Goal: Navigation & Orientation: Find specific page/section

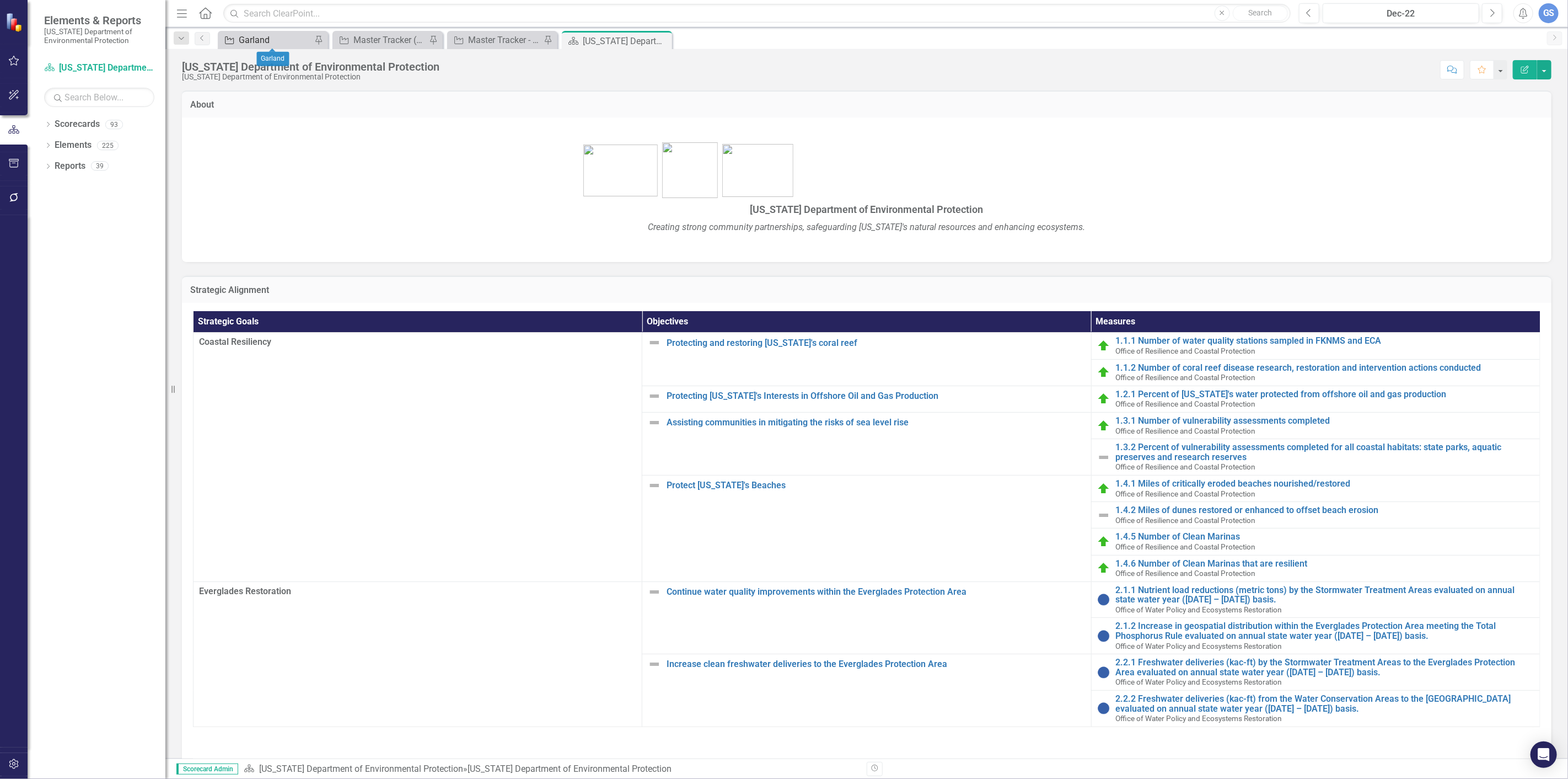
click at [288, 38] on div "Garland" at bounding box center [275, 40] width 73 height 14
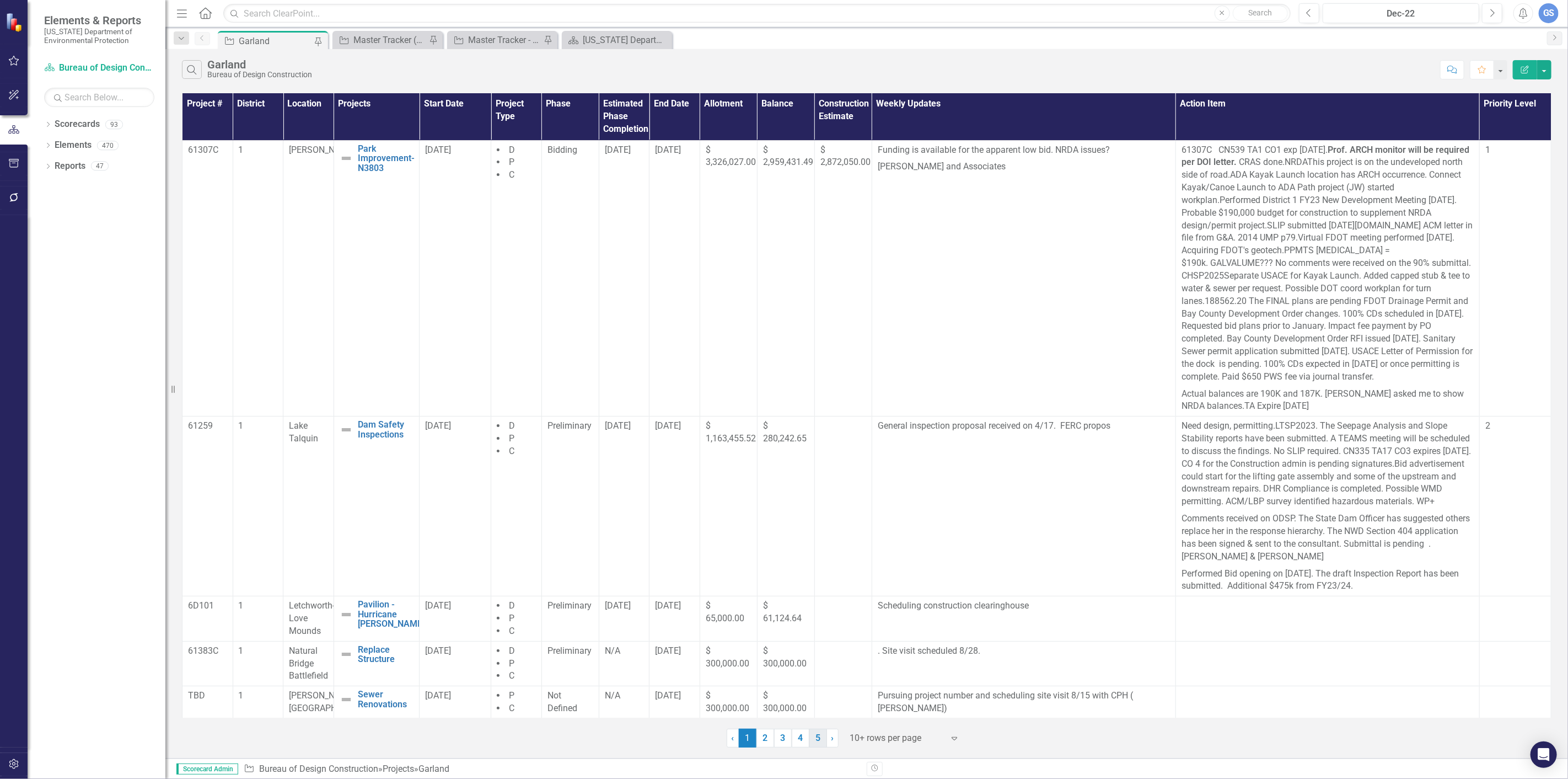
click at [817, 735] on link "5" at bounding box center [818, 738] width 18 height 19
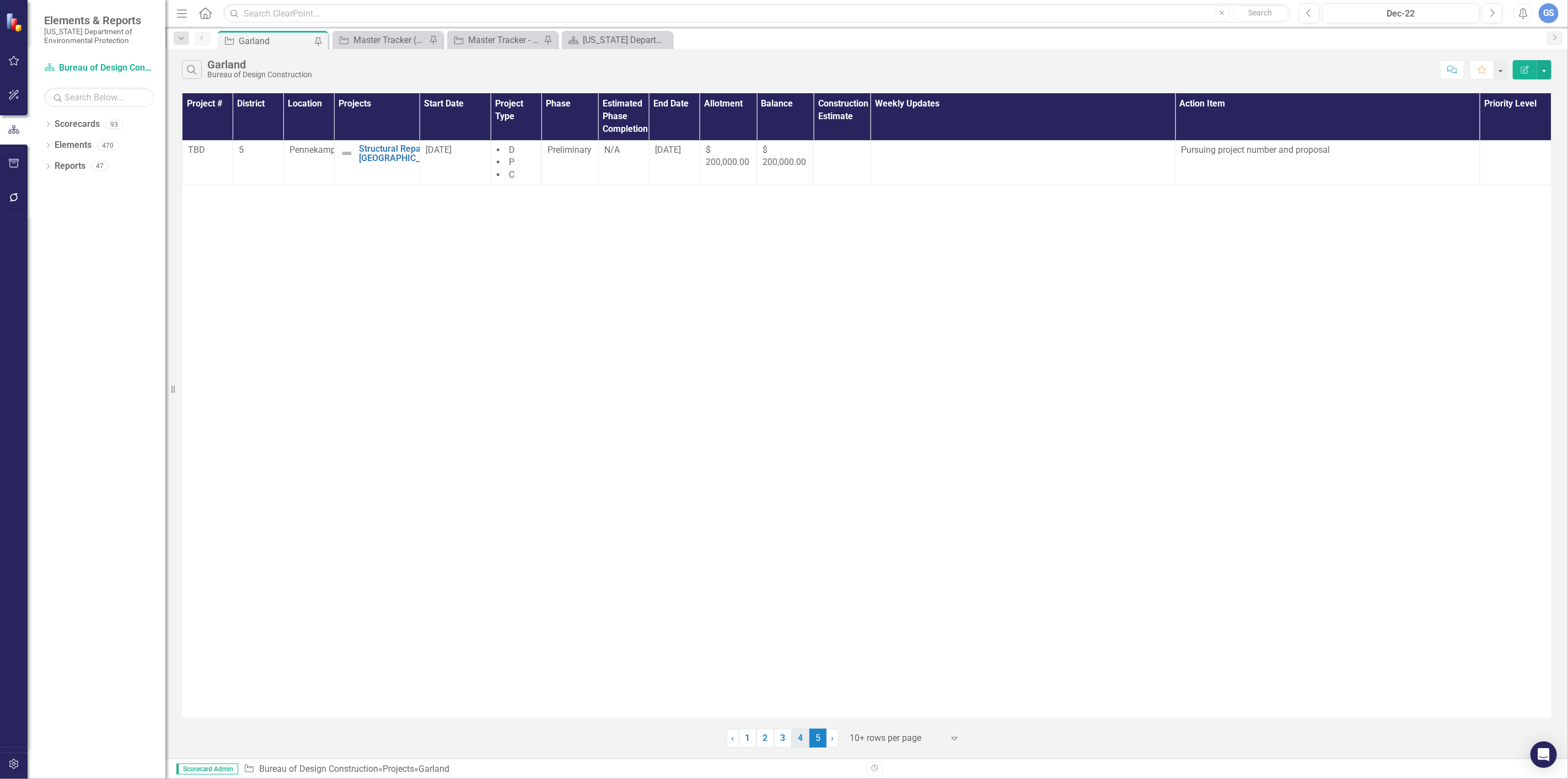
click at [794, 735] on link "4" at bounding box center [800, 738] width 18 height 19
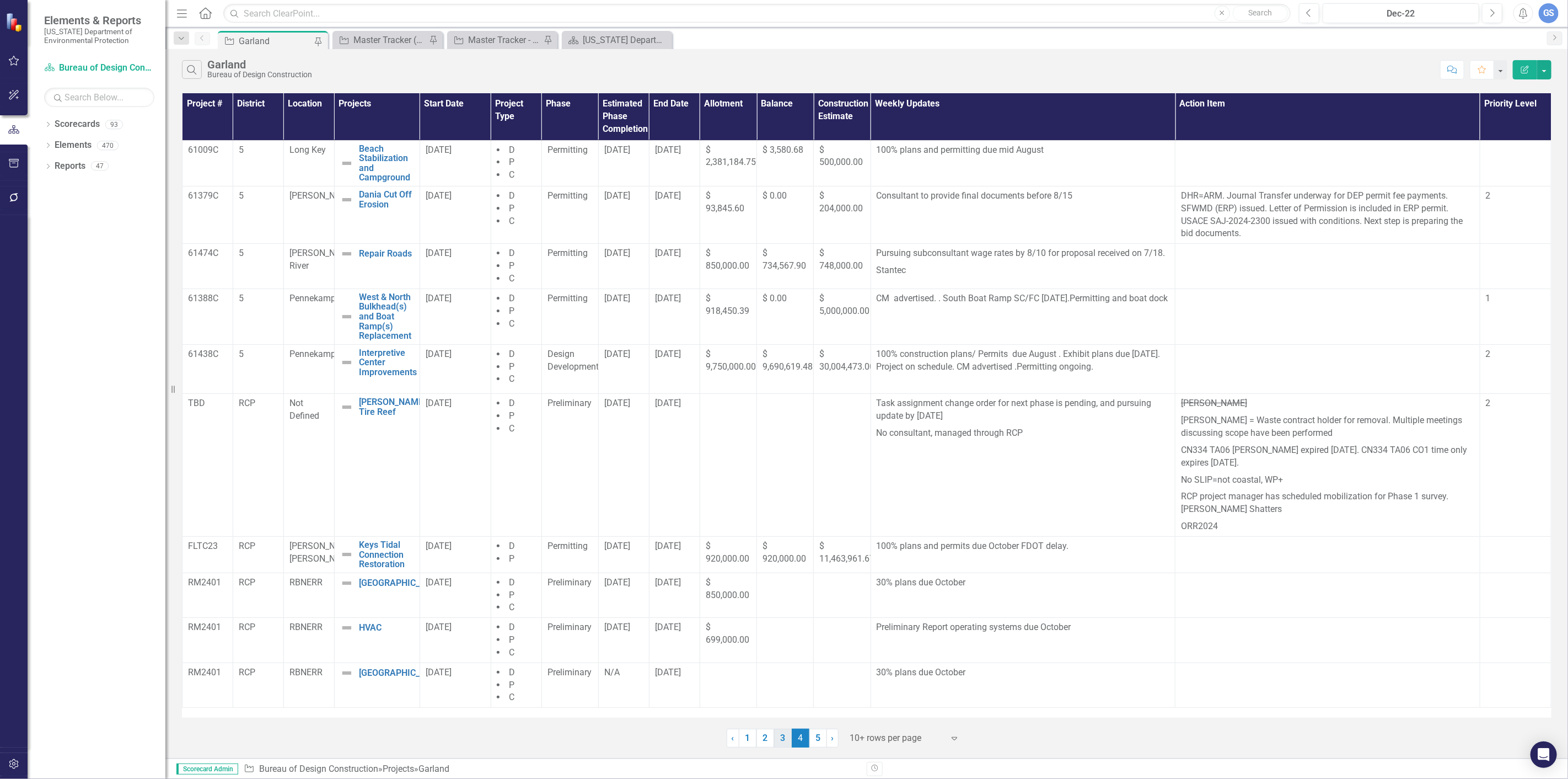
click at [782, 736] on link "3" at bounding box center [783, 738] width 18 height 19
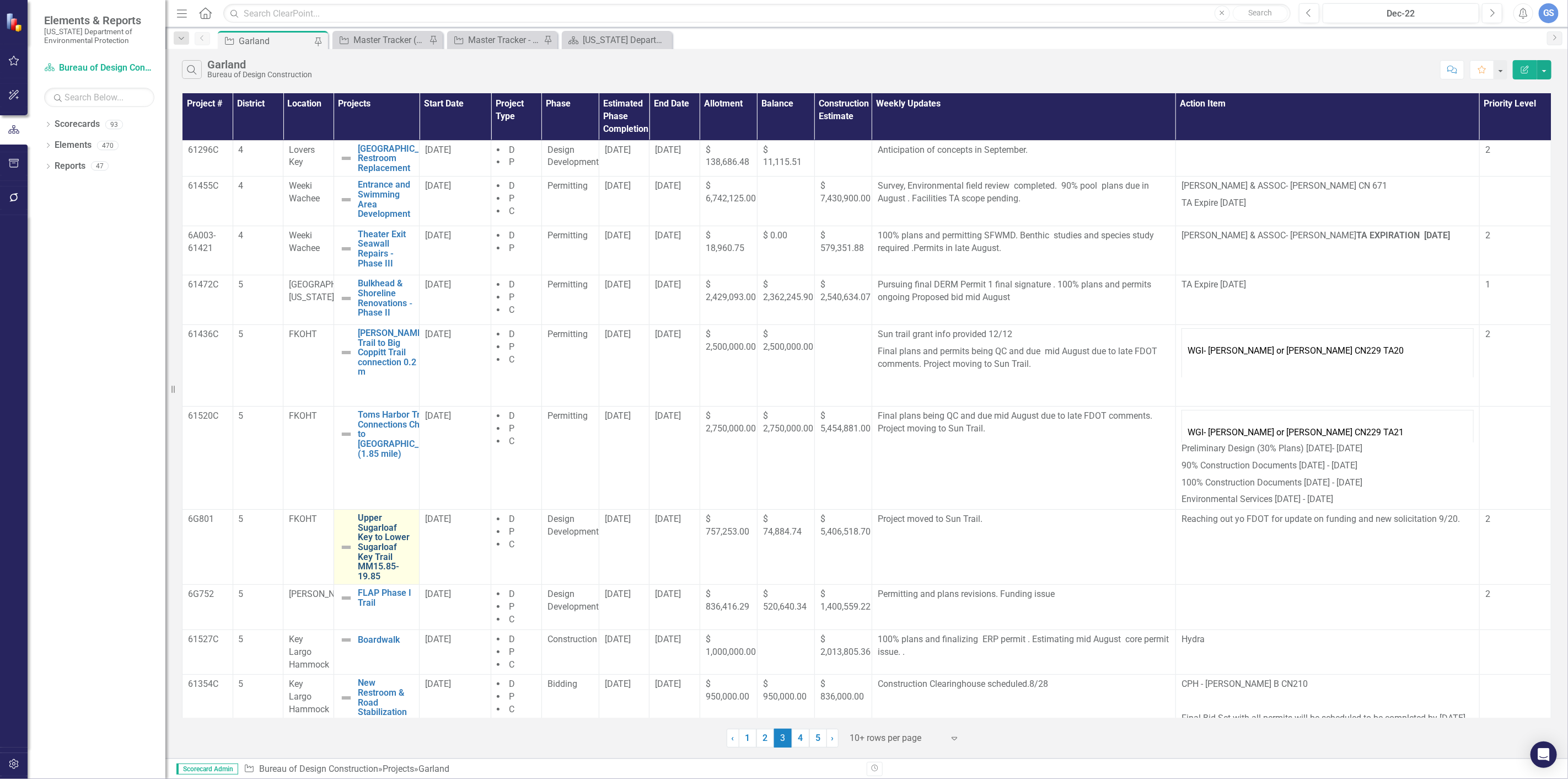
scroll to position [24, 0]
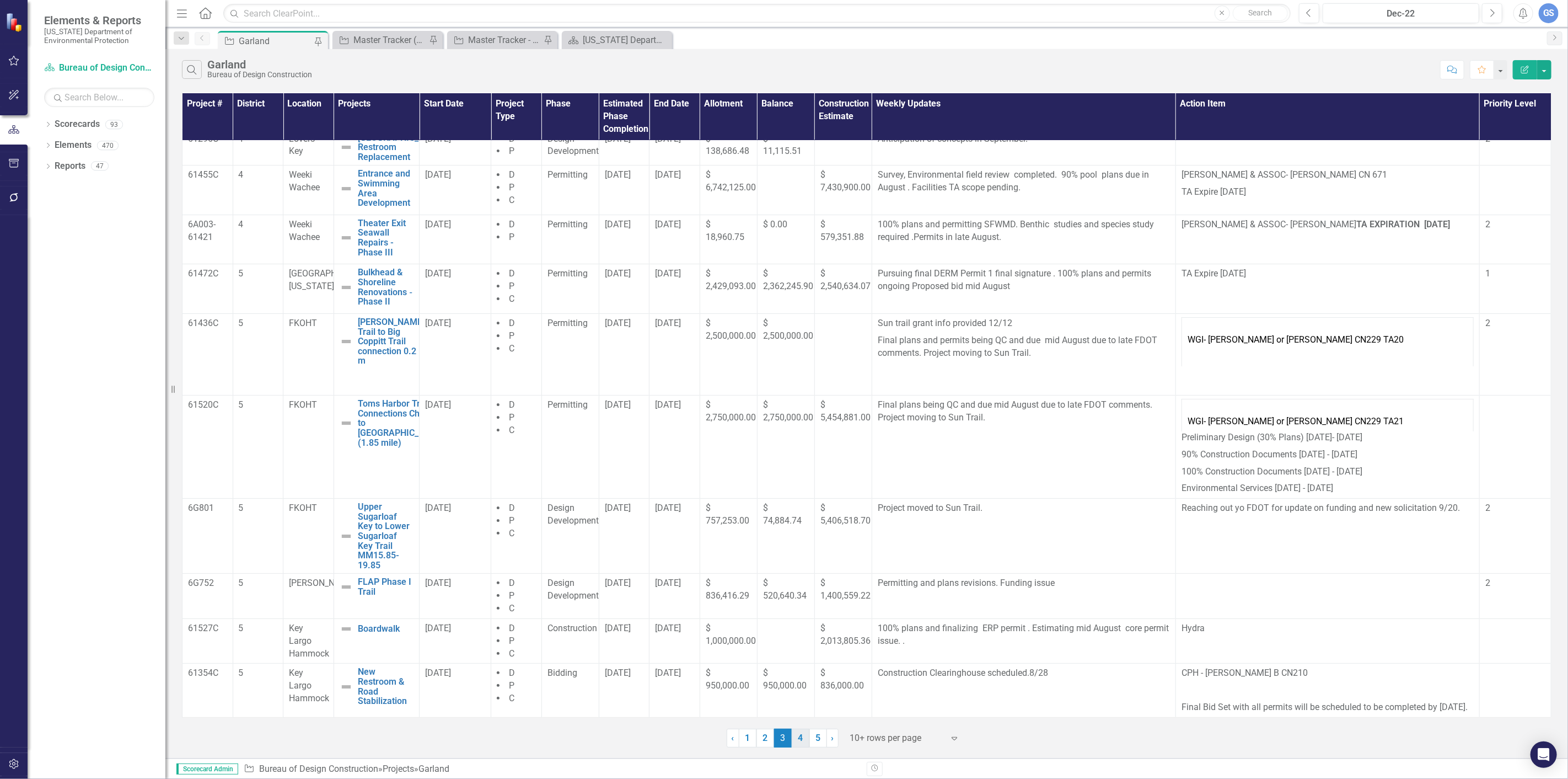
click at [799, 735] on link "4" at bounding box center [800, 738] width 18 height 19
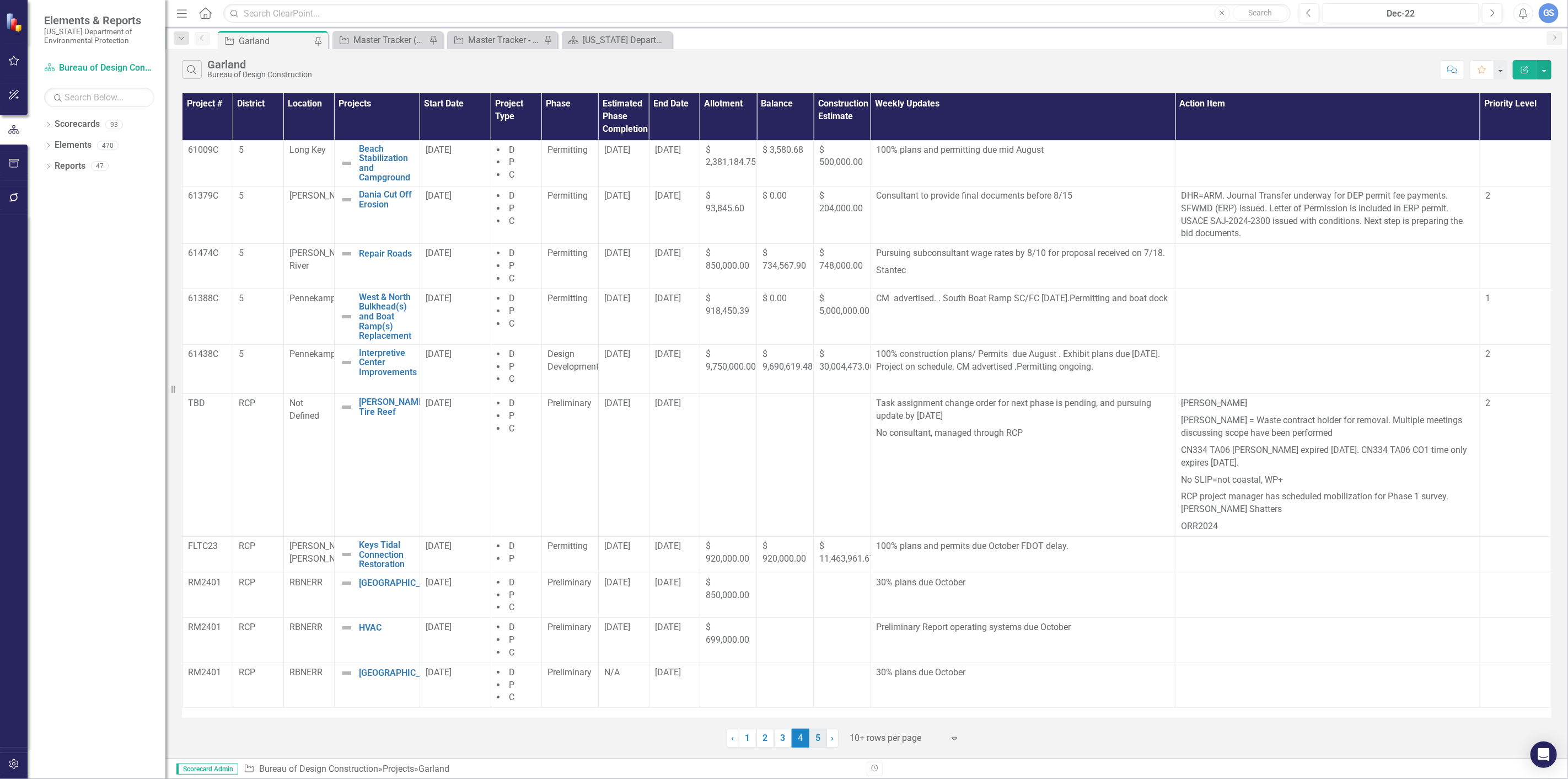
click at [816, 738] on link "5" at bounding box center [818, 738] width 18 height 19
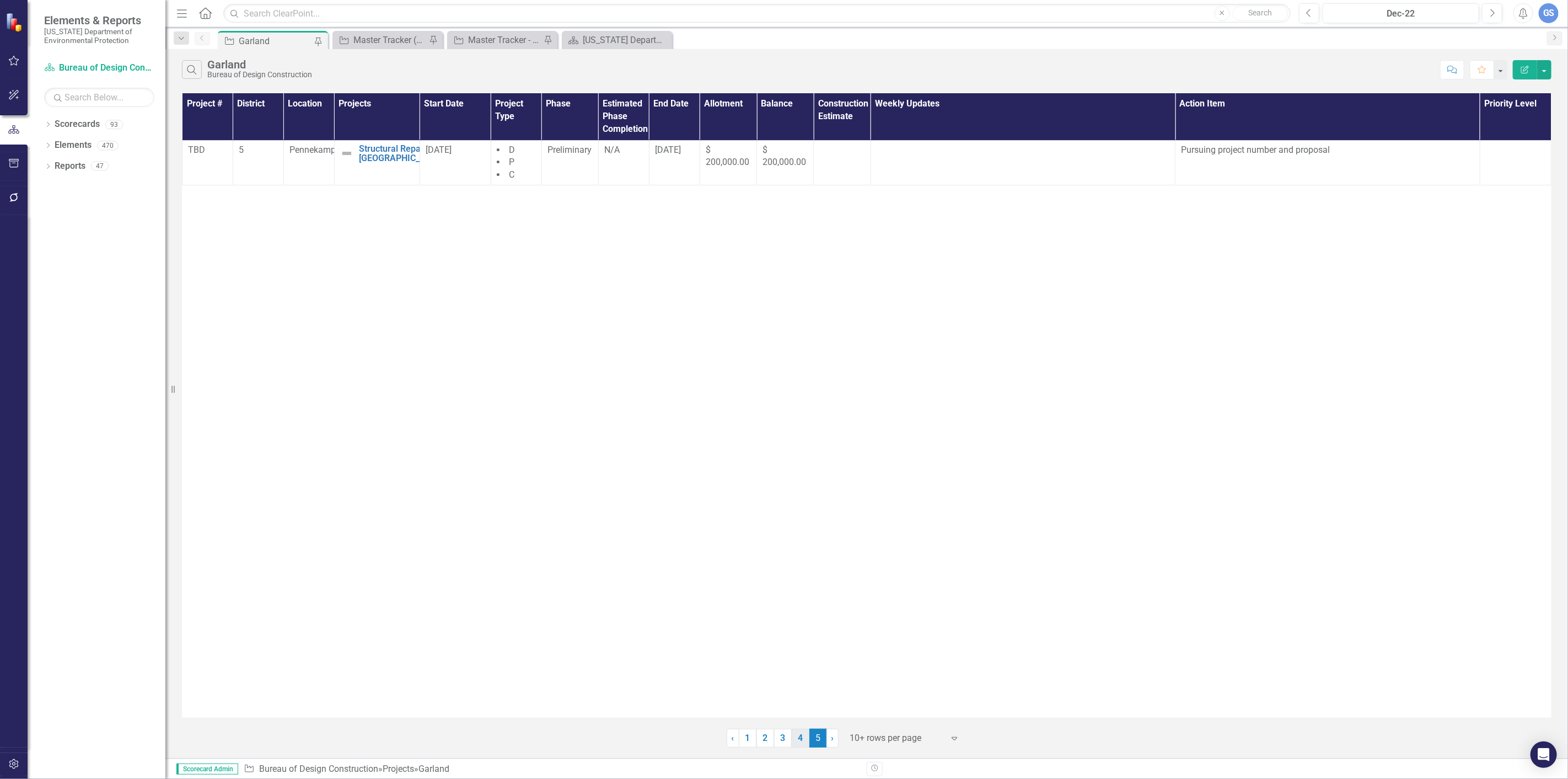
click at [799, 735] on link "4" at bounding box center [800, 738] width 18 height 19
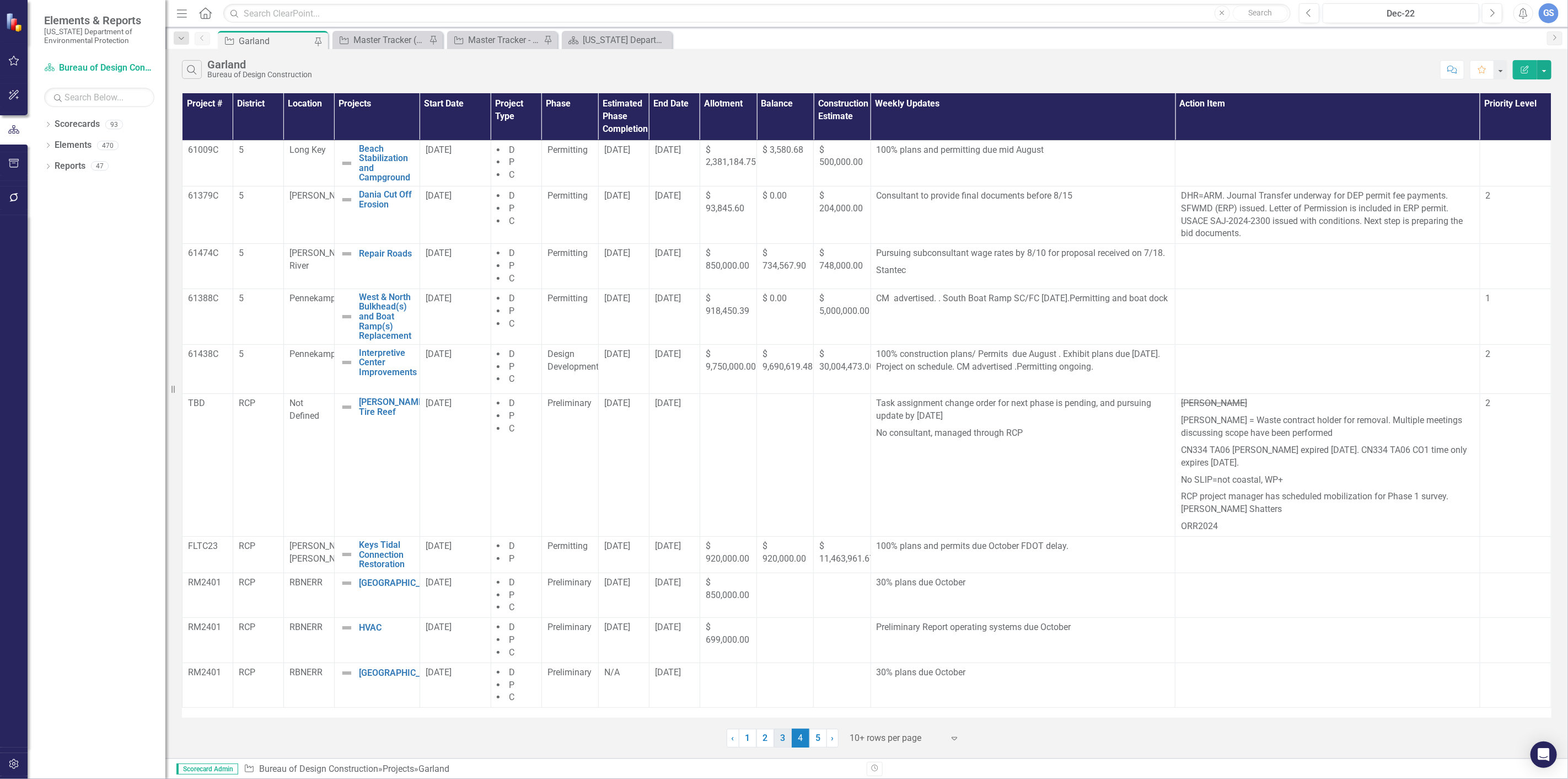
click at [780, 737] on link "3" at bounding box center [783, 738] width 18 height 19
